Goal: Transaction & Acquisition: Purchase product/service

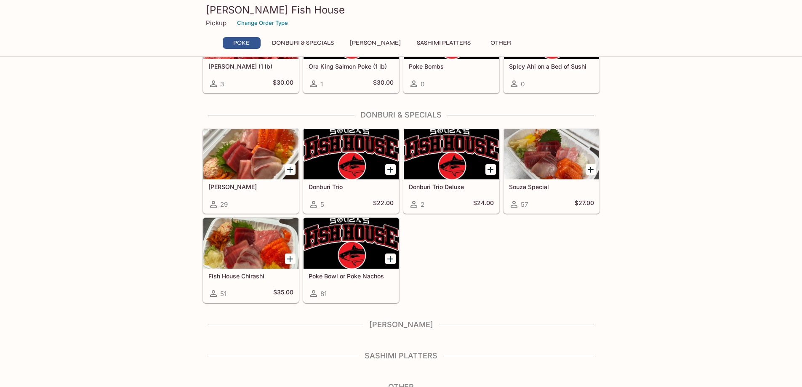
scroll to position [84, 0]
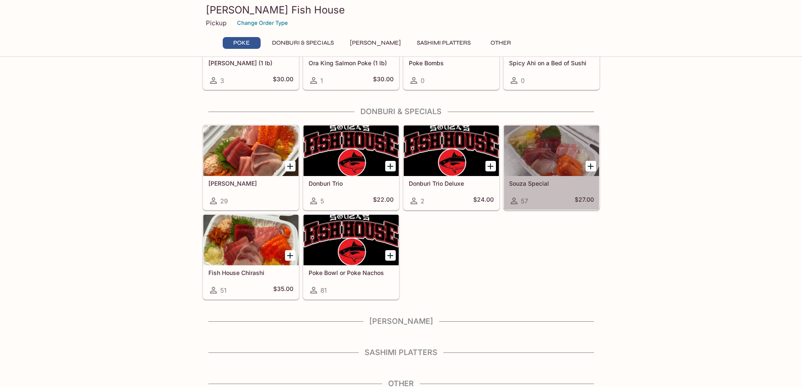
click at [547, 152] on div at bounding box center [551, 150] width 95 height 51
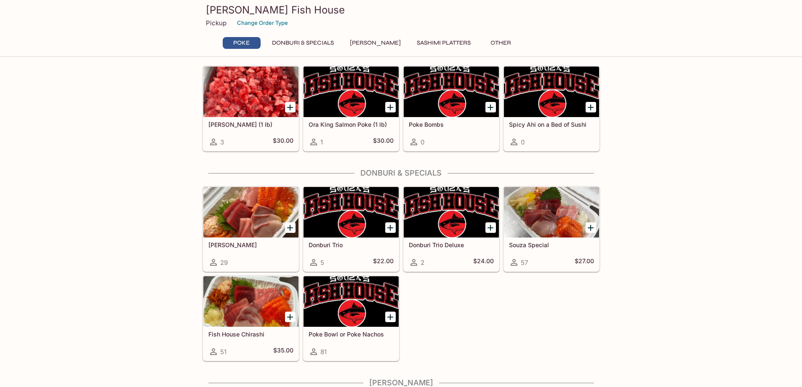
scroll to position [42, 0]
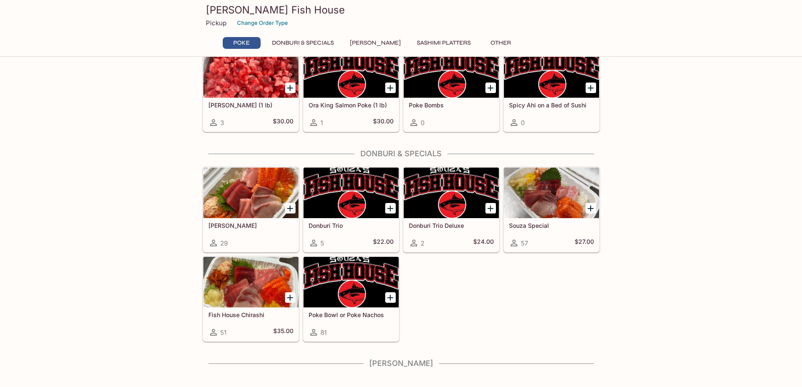
click at [238, 203] on div at bounding box center [250, 193] width 95 height 51
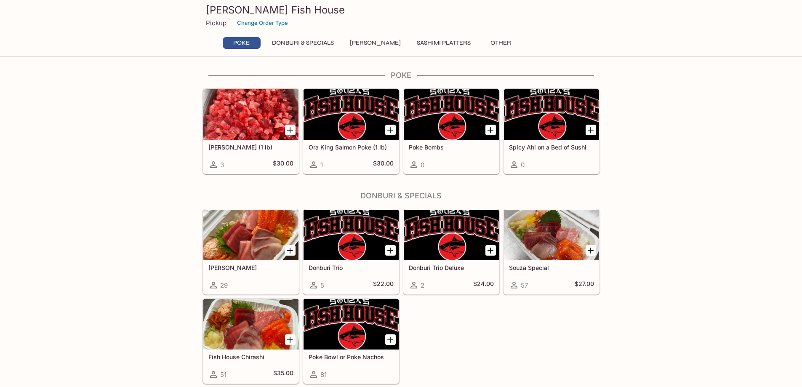
click at [487, 43] on button "Other" at bounding box center [501, 43] width 38 height 12
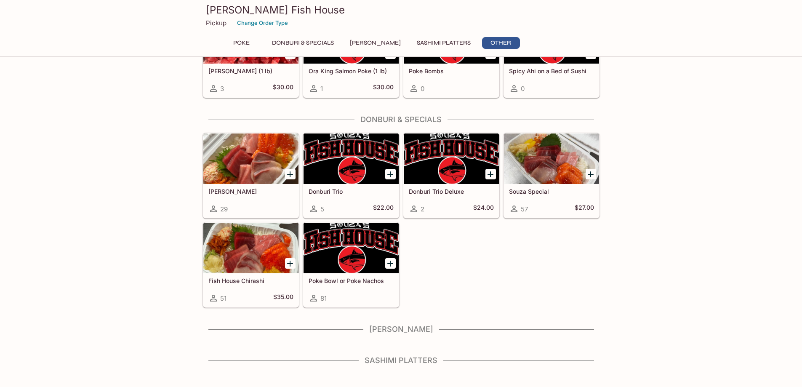
scroll to position [90, 0]
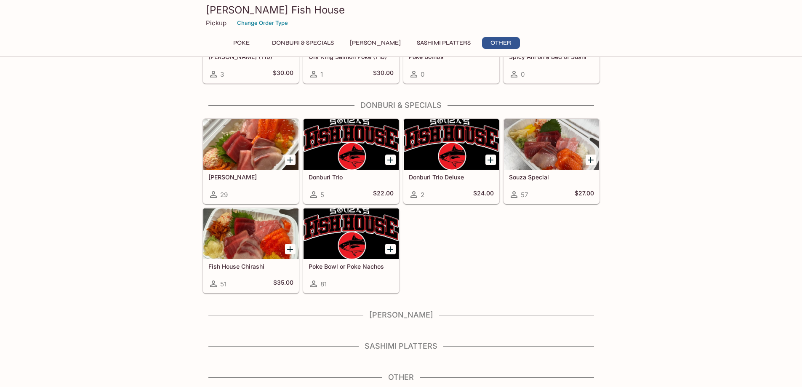
click at [439, 41] on button "Sashimi Platters" at bounding box center [443, 43] width 63 height 12
click at [357, 40] on button "[PERSON_NAME]" at bounding box center [375, 43] width 60 height 12
click at [321, 41] on button "Donburi & Specials" at bounding box center [302, 43] width 71 height 12
click at [321, 42] on button "Donburi & Specials" at bounding box center [302, 43] width 71 height 12
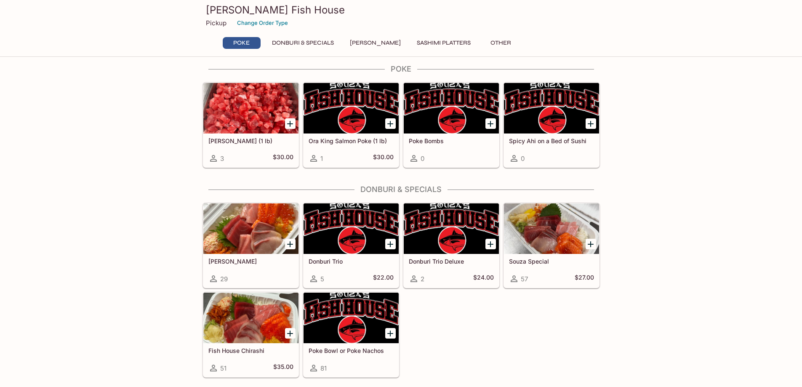
click at [244, 227] on div at bounding box center [250, 228] width 95 height 51
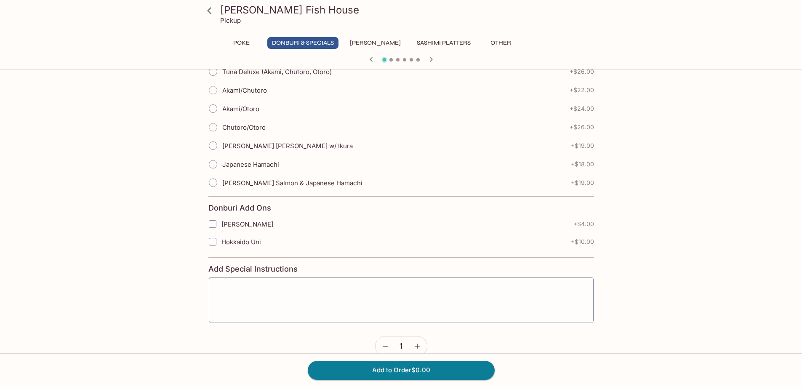
scroll to position [277, 0]
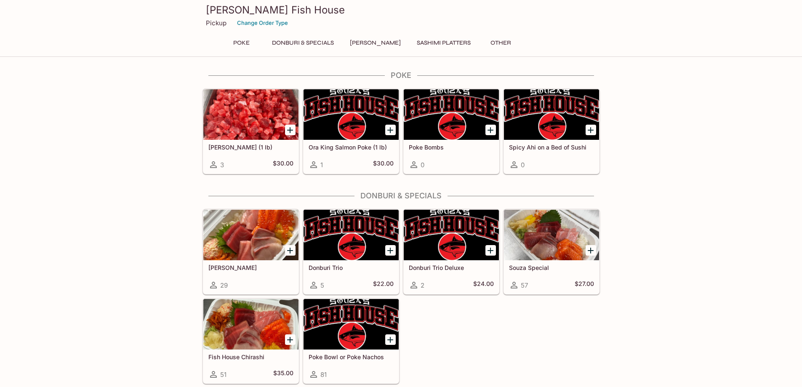
scroll to position [6, 0]
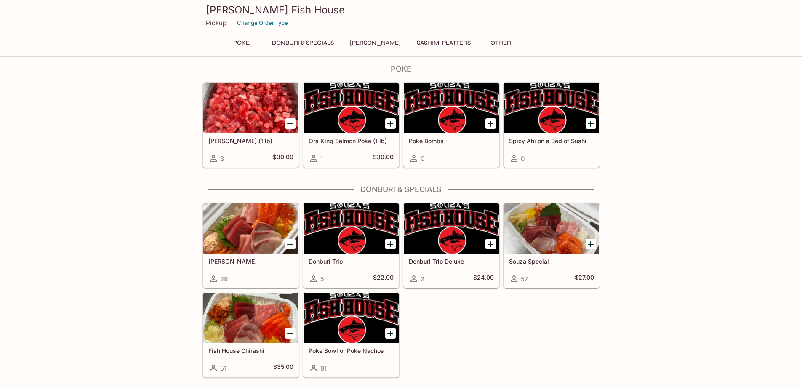
click at [543, 243] on div at bounding box center [551, 228] width 95 height 51
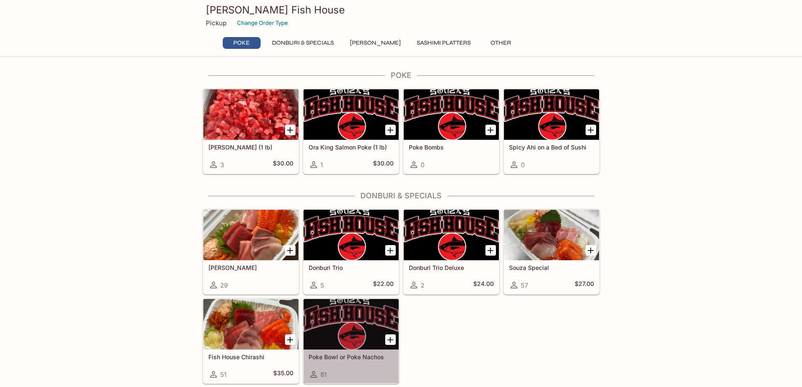
click at [344, 327] on div at bounding box center [350, 324] width 95 height 51
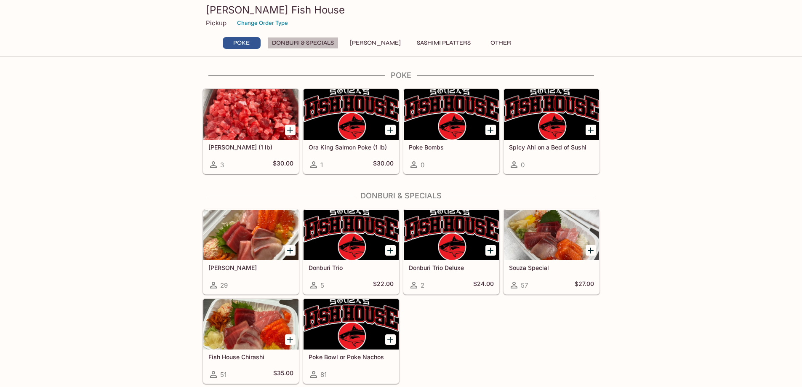
click at [292, 43] on button "Donburi & Specials" at bounding box center [302, 43] width 71 height 12
click at [247, 243] on div at bounding box center [250, 235] width 95 height 51
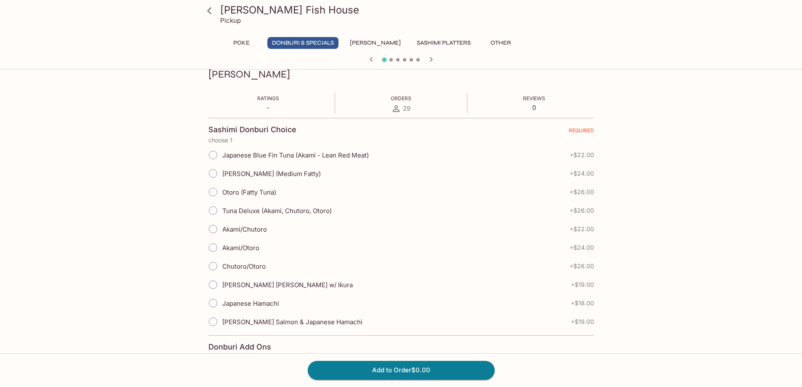
scroll to position [126, 0]
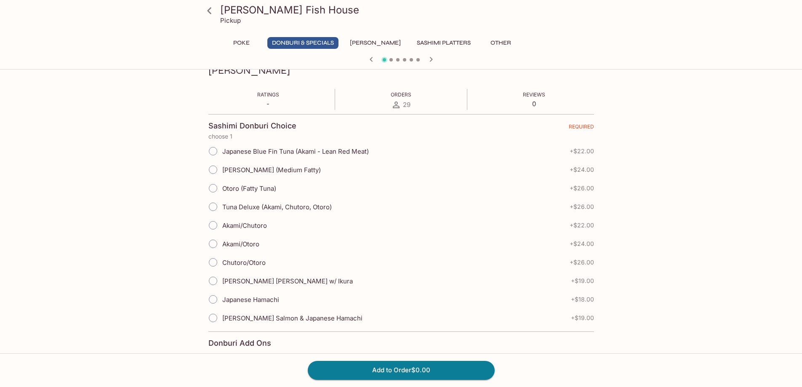
click at [219, 318] on input "[PERSON_NAME] Salmon & Japanese Hamachi" at bounding box center [213, 318] width 18 height 18
radio input "true"
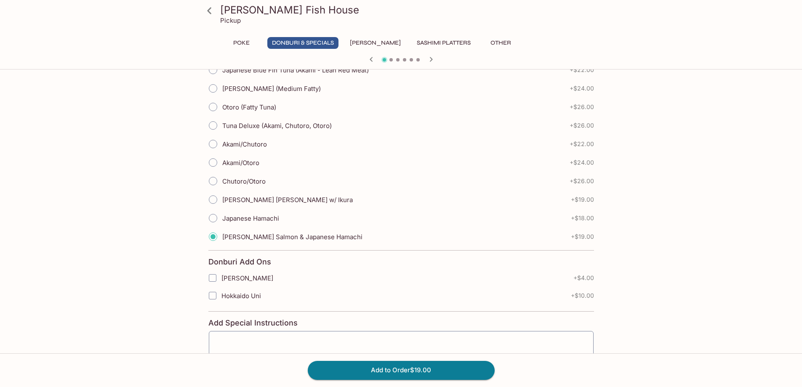
scroll to position [210, 0]
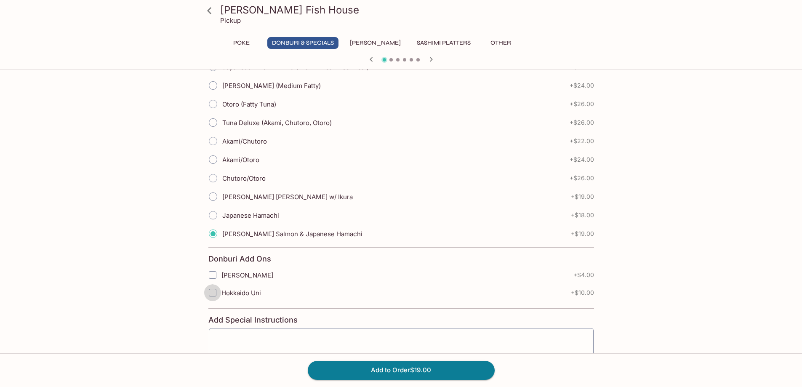
click at [216, 295] on input "Hokkaido Uni" at bounding box center [212, 292] width 17 height 17
checkbox input "true"
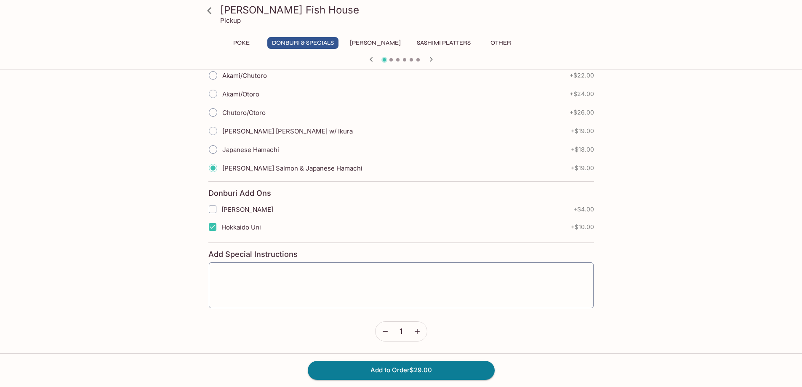
scroll to position [277, 0]
click at [210, 169] on input "[PERSON_NAME] Salmon & Japanese Hamachi" at bounding box center [213, 168] width 18 height 18
click at [214, 151] on input "Japanese Hamachi" at bounding box center [213, 149] width 18 height 18
radio input "true"
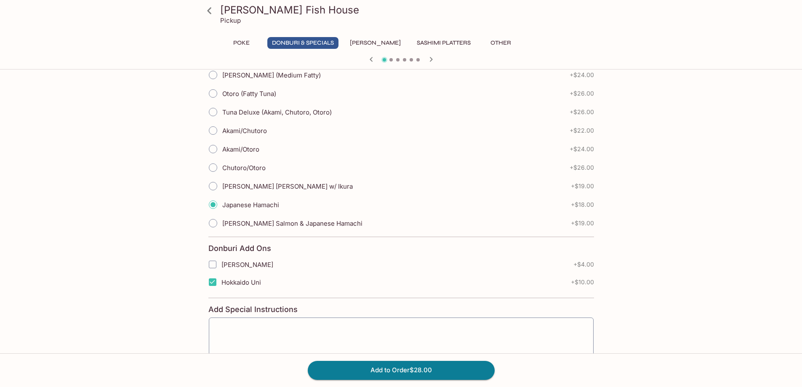
scroll to position [234, 0]
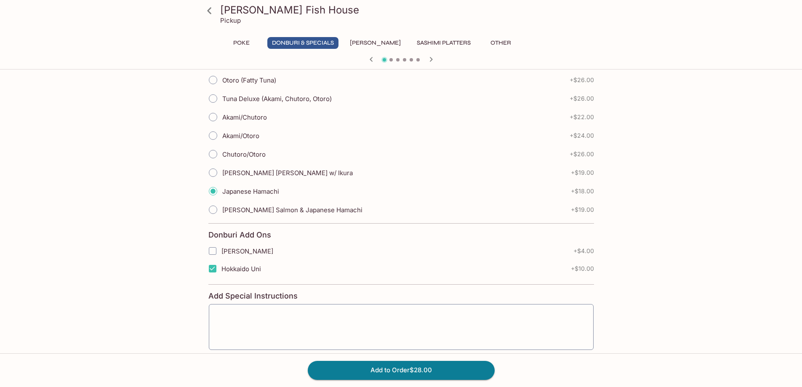
click at [216, 209] on input "[PERSON_NAME] Salmon & Japanese Hamachi" at bounding box center [213, 210] width 18 height 18
radio input "true"
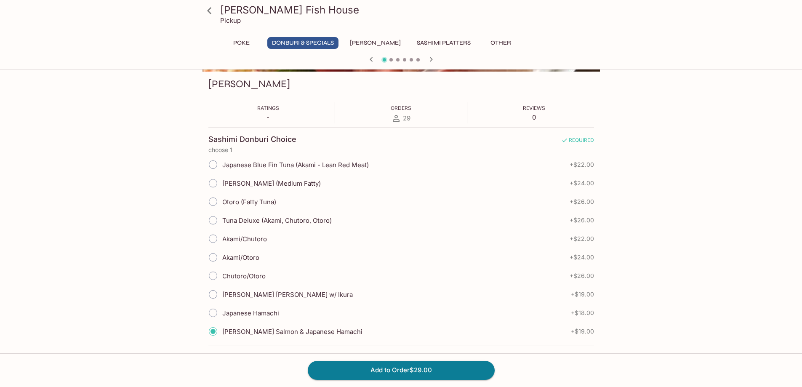
scroll to position [108, 0]
